Goal: Transaction & Acquisition: Purchase product/service

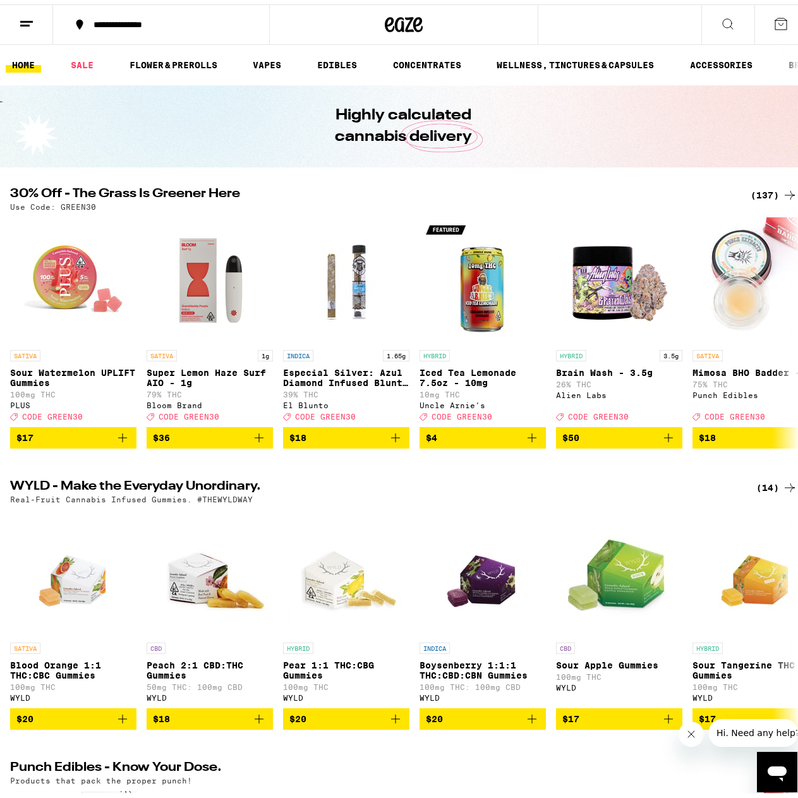
click at [286, 162] on div "Highly calculated cannabis delivery" at bounding box center [403, 122] width 485 height 82
click at [762, 188] on div "(137)" at bounding box center [774, 190] width 47 height 15
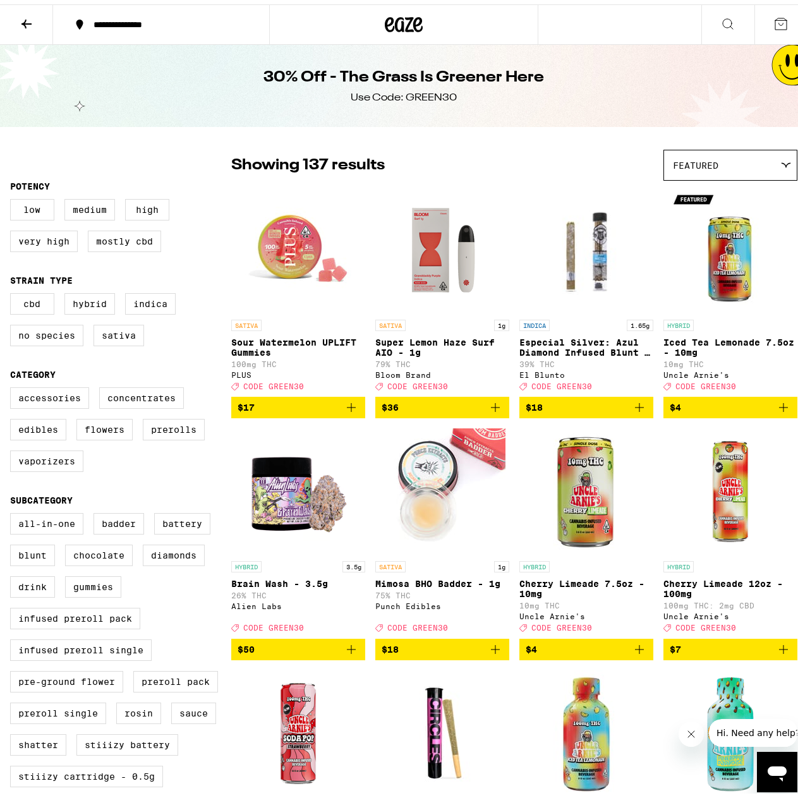
click at [352, 411] on icon "Add to bag" at bounding box center [351, 403] width 15 height 15
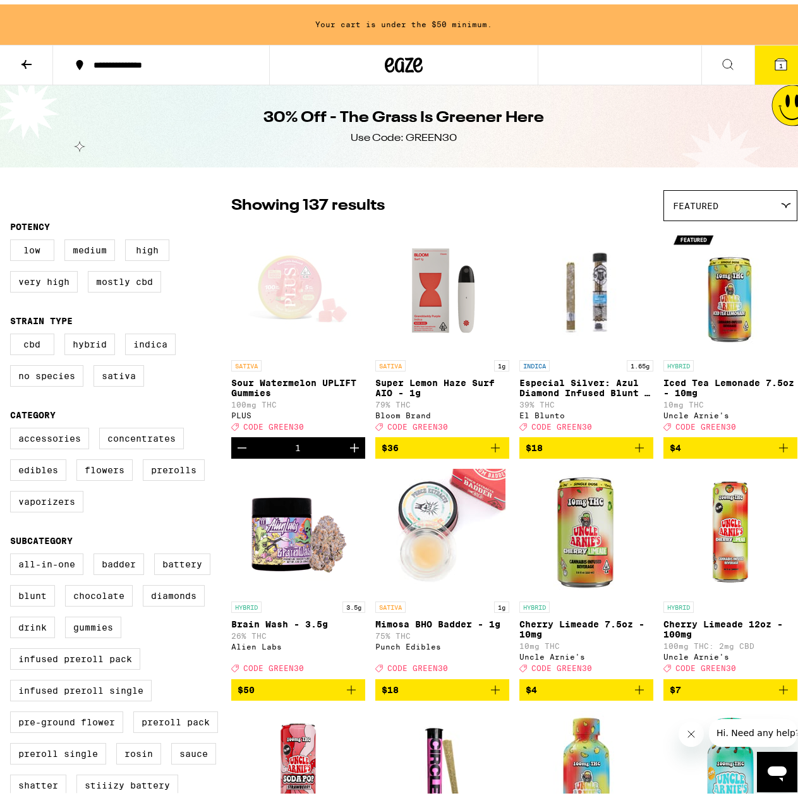
click at [240, 449] on icon "Decrement" at bounding box center [242, 443] width 15 height 15
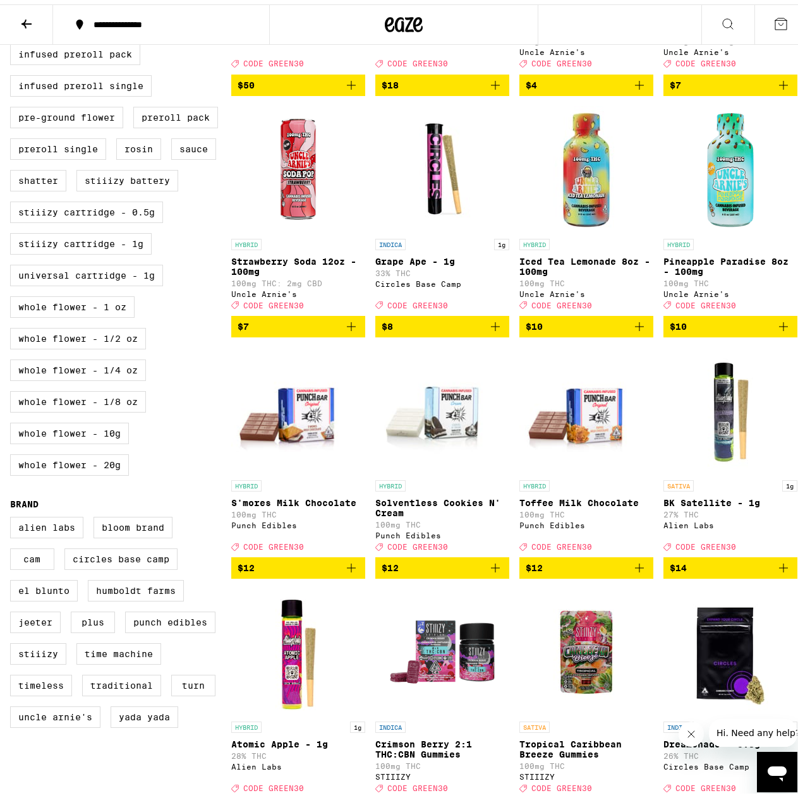
scroll to position [695, 0]
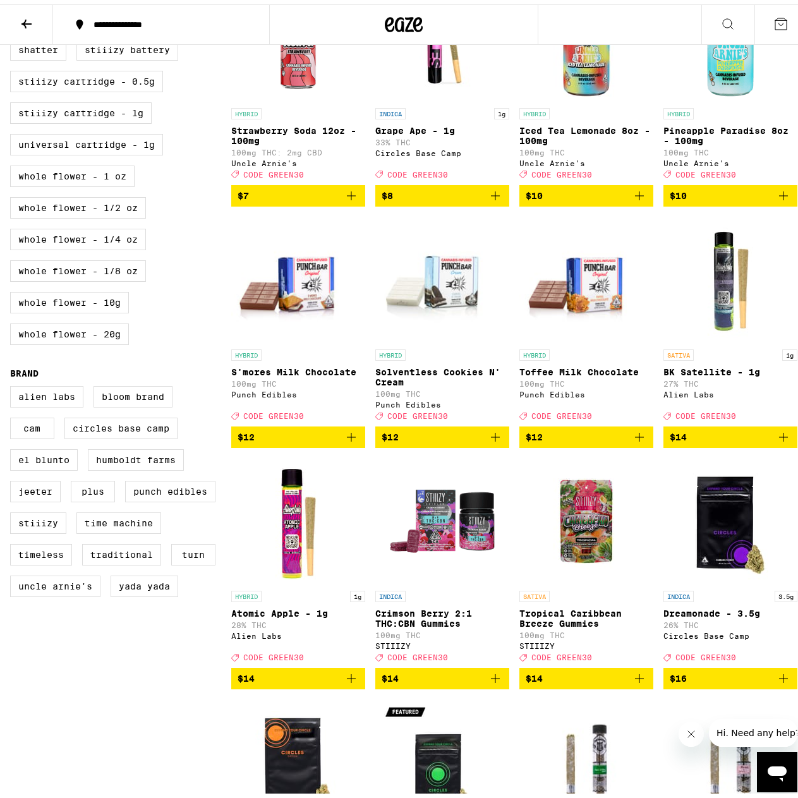
click at [496, 441] on icon "Add to bag" at bounding box center [495, 432] width 15 height 15
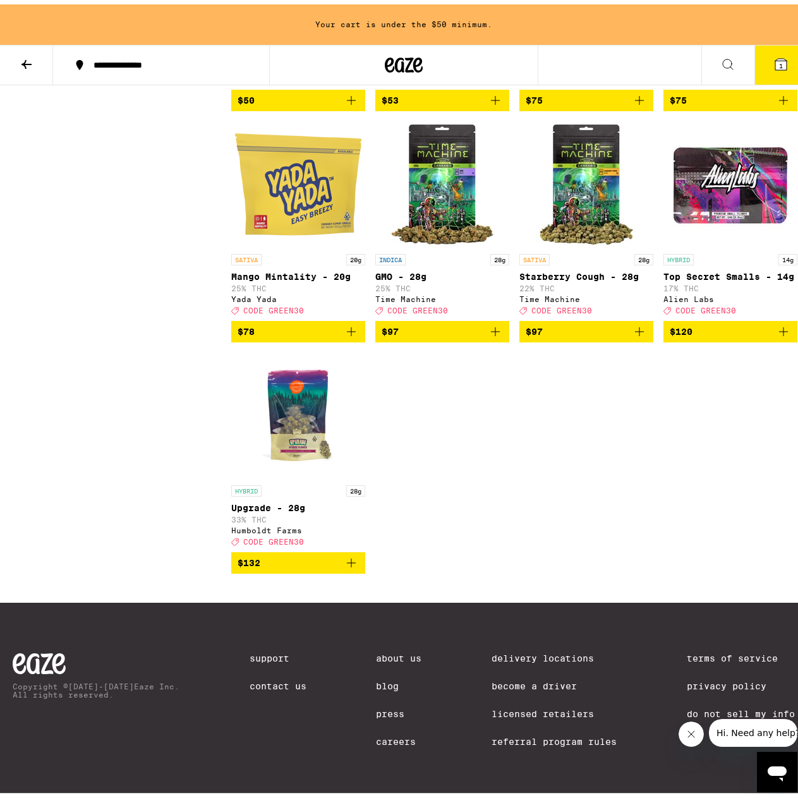
scroll to position [8258, 0]
click at [353, 563] on icon "Add to bag" at bounding box center [351, 558] width 9 height 9
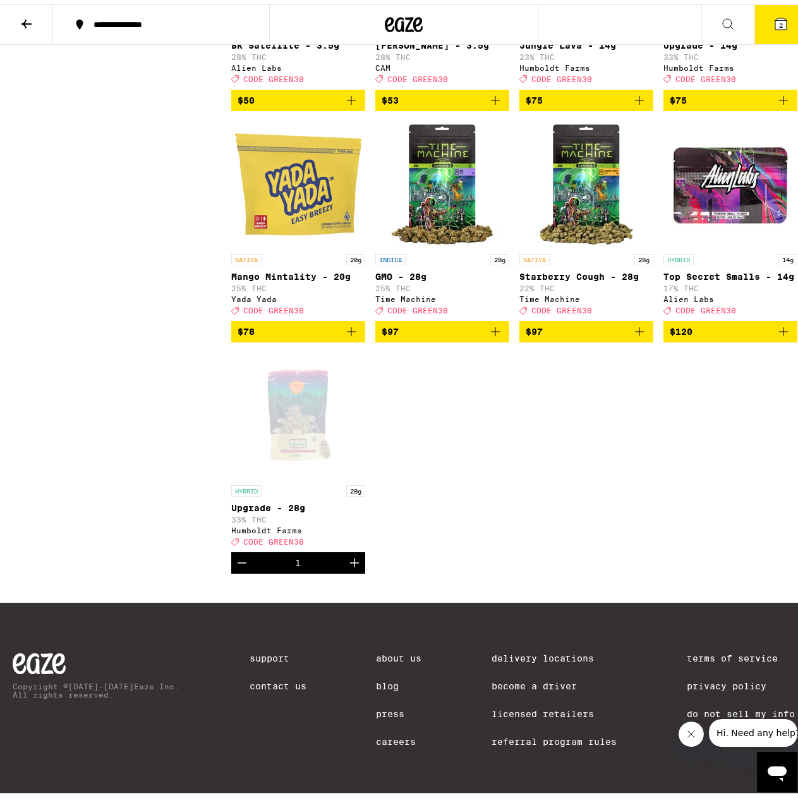
scroll to position [8217, 0]
click at [776, 24] on icon at bounding box center [781, 19] width 11 height 11
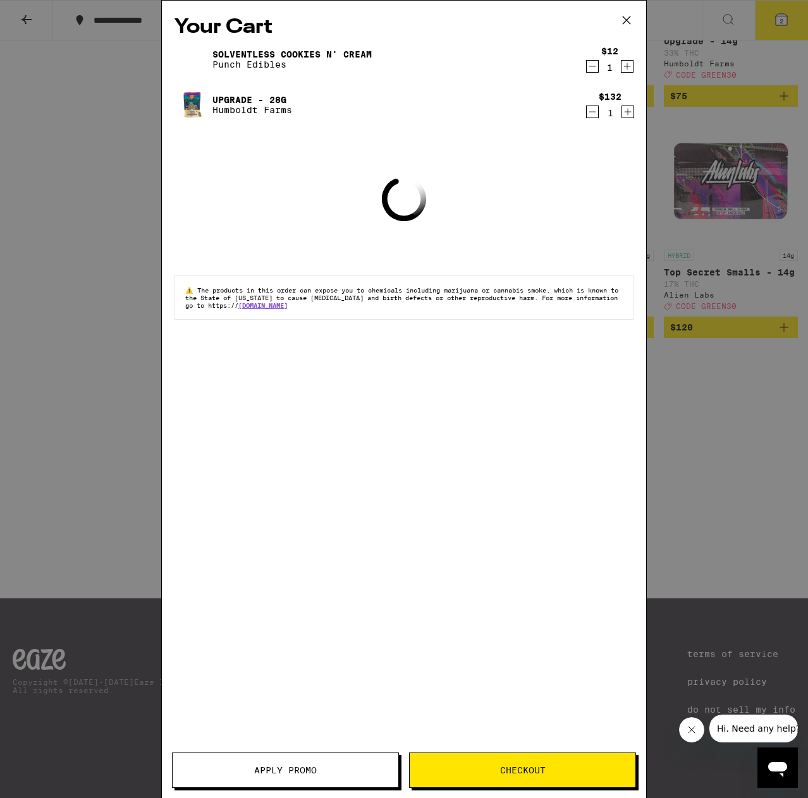
click at [288, 773] on span "Apply Promo" at bounding box center [285, 770] width 63 height 9
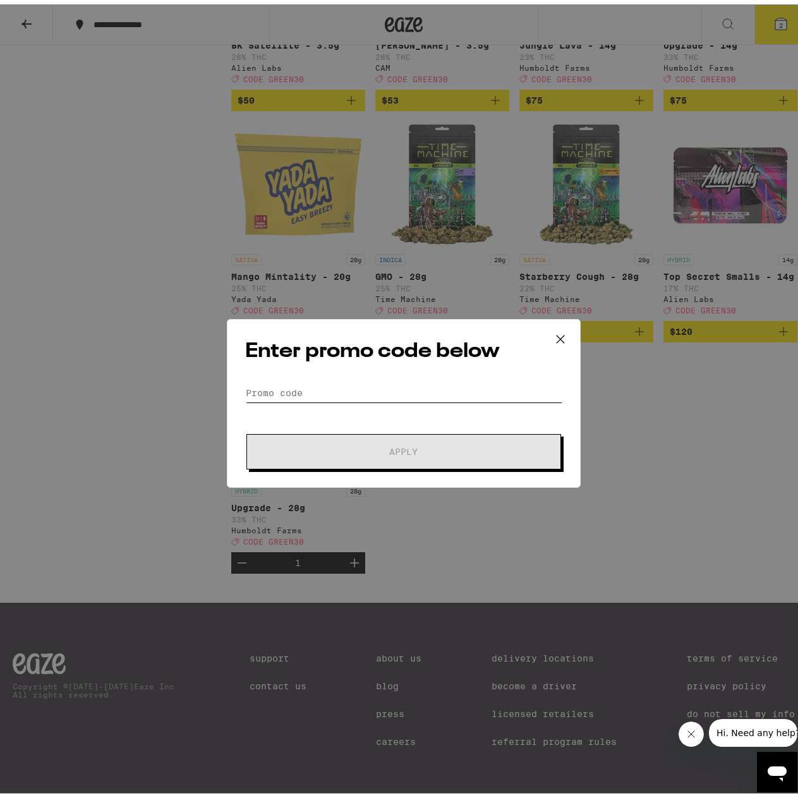
click at [391, 381] on input "Promo Code" at bounding box center [403, 388] width 317 height 19
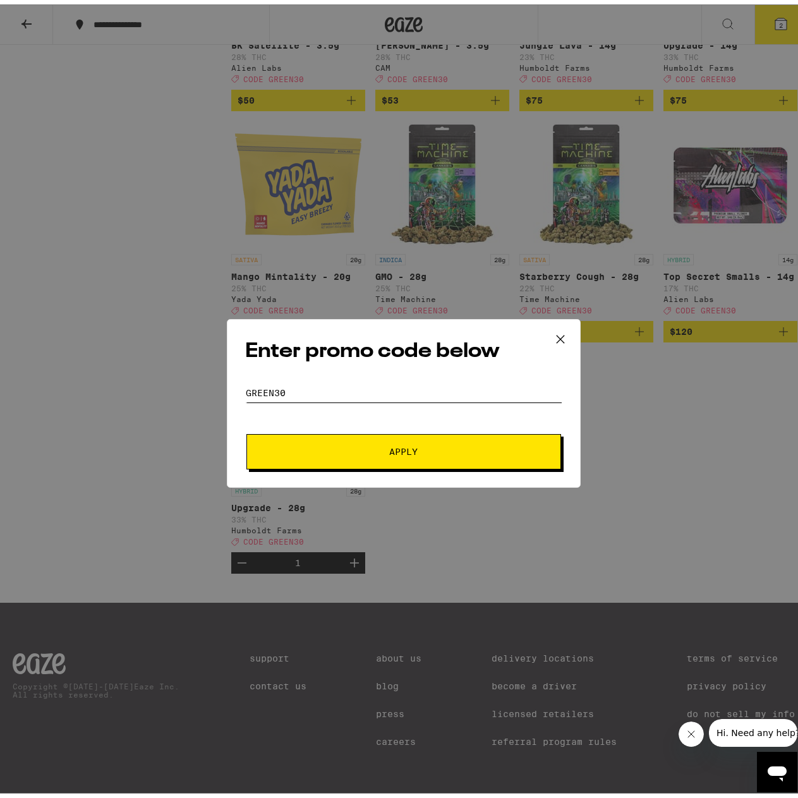
type input "GREEN30"
click at [247, 430] on button "Apply" at bounding box center [404, 447] width 315 height 35
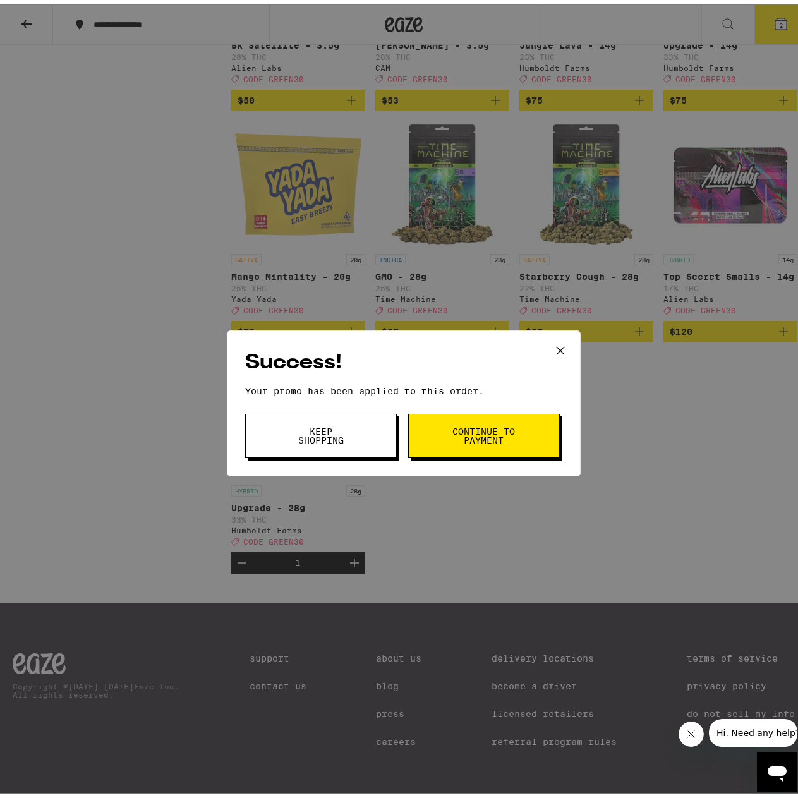
click at [428, 446] on button "Continue to payment" at bounding box center [484, 432] width 152 height 44
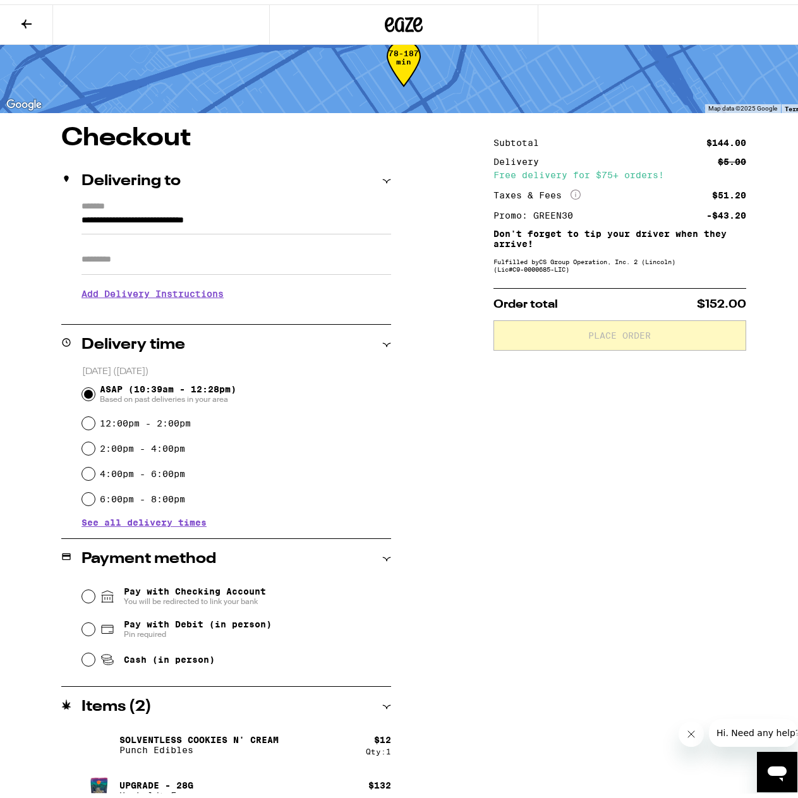
scroll to position [48, 0]
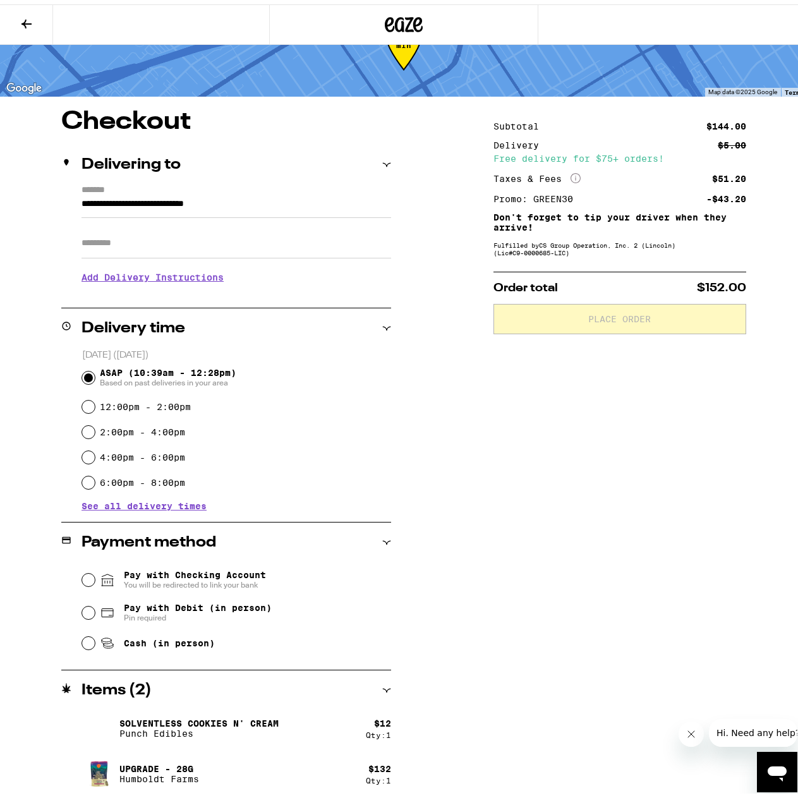
click at [126, 640] on span "Cash (in person)" at bounding box center [169, 639] width 91 height 10
click at [95, 640] on input "Cash (in person)" at bounding box center [88, 639] width 13 height 13
radio input "true"
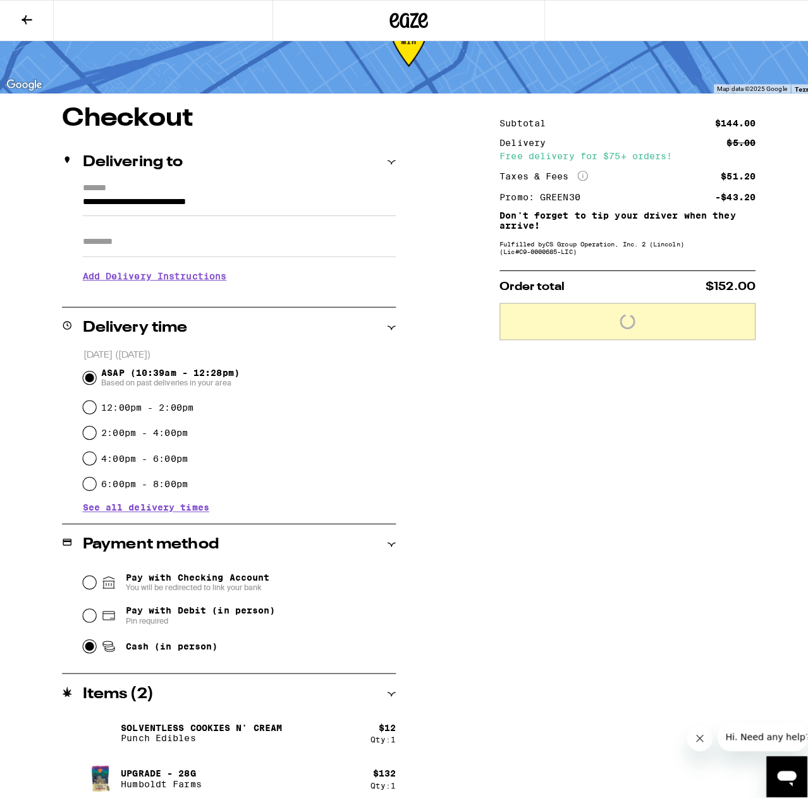
scroll to position [0, 0]
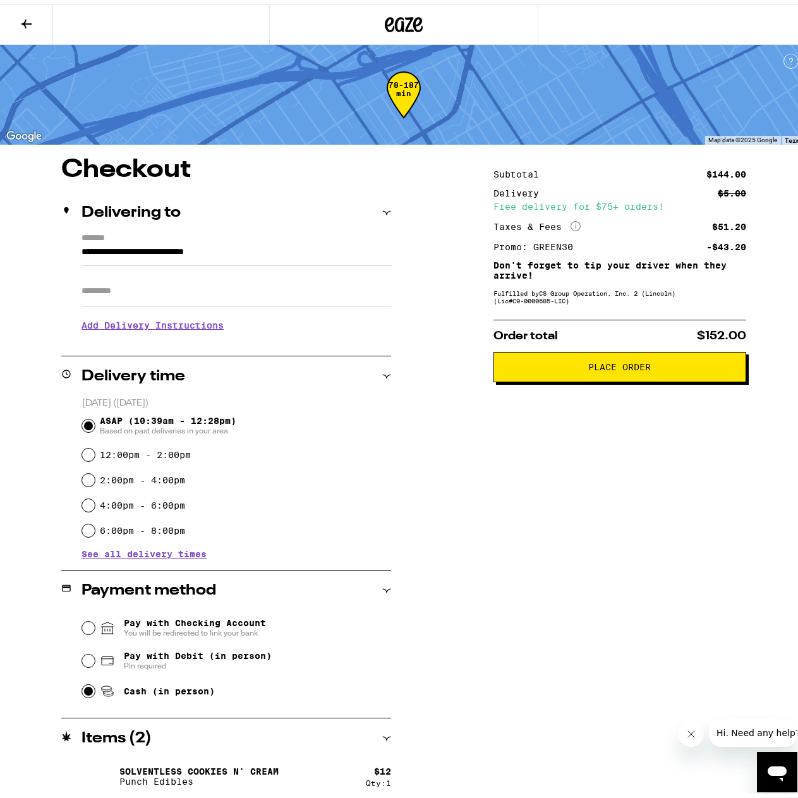
click at [624, 338] on p "Order total $152.00" at bounding box center [620, 331] width 253 height 11
click at [624, 363] on span "Place Order" at bounding box center [620, 362] width 63 height 9
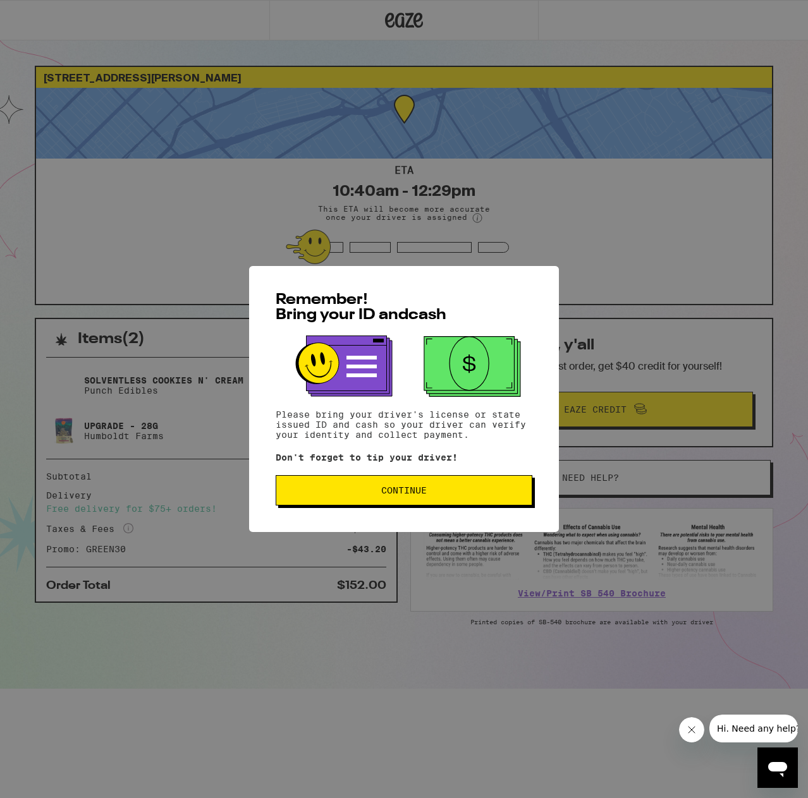
click at [344, 510] on div "Remember! Bring your ID and cash Please bring your driver's license or state is…" at bounding box center [404, 399] width 310 height 266
click at [358, 495] on span "Continue" at bounding box center [403, 490] width 235 height 9
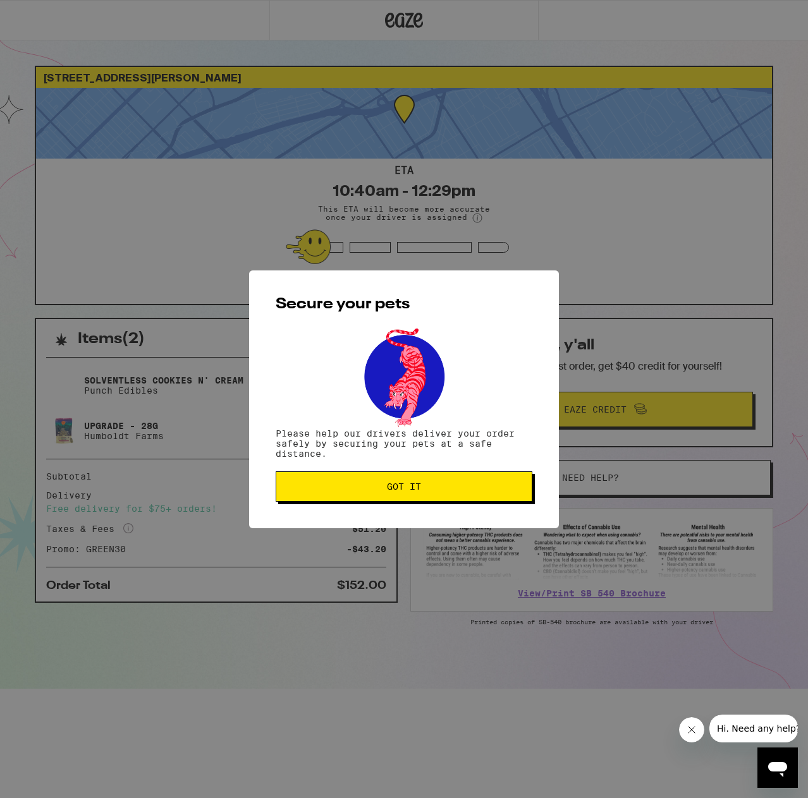
click at [360, 502] on button "Got it" at bounding box center [404, 487] width 257 height 30
